Goal: Find specific page/section: Find specific page/section

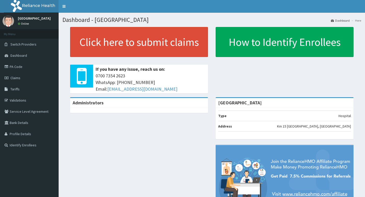
click at [23, 88] on link "Tariffs" at bounding box center [29, 89] width 59 height 11
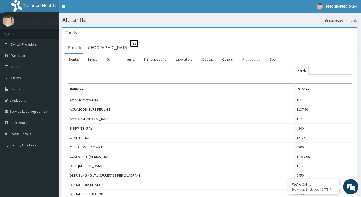
click at [243, 60] on link "Procedures" at bounding box center [251, 59] width 26 height 11
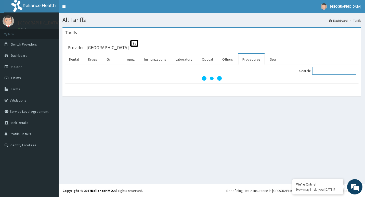
click at [328, 69] on input "Search:" at bounding box center [334, 71] width 44 height 8
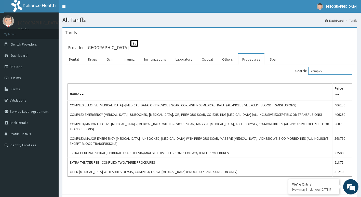
type input "complex"
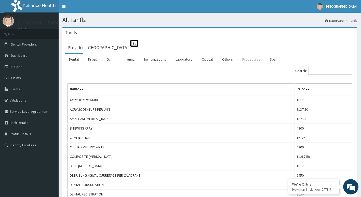
click at [256, 61] on link "Procedures" at bounding box center [251, 59] width 26 height 11
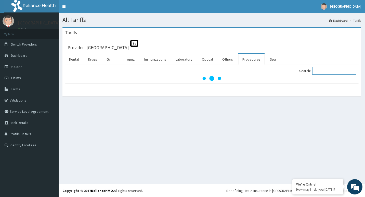
click at [342, 72] on input "Search:" at bounding box center [334, 71] width 44 height 8
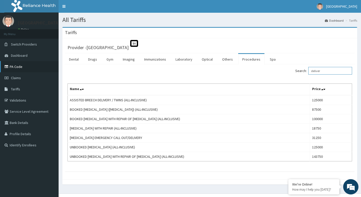
type input "deliver"
click at [4, 65] on link "PA Code" at bounding box center [29, 66] width 59 height 11
